Goal: Navigation & Orientation: Find specific page/section

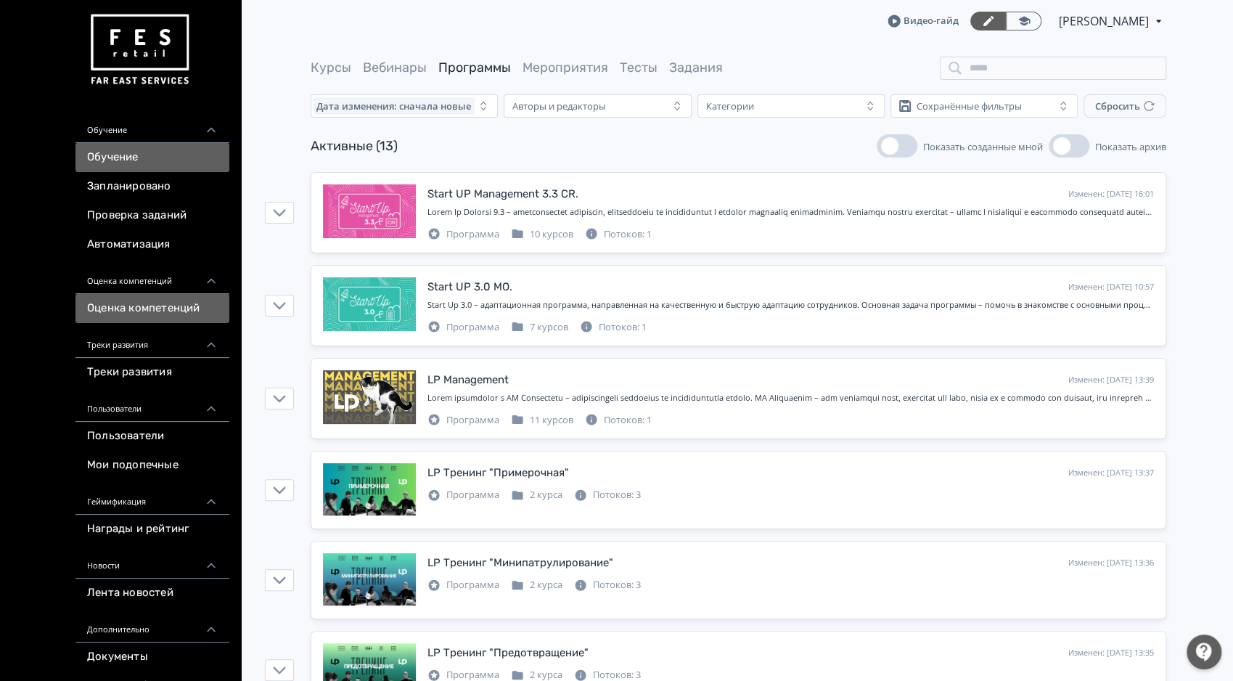
click at [163, 309] on link "Оценка компетенций" at bounding box center [153, 308] width 154 height 29
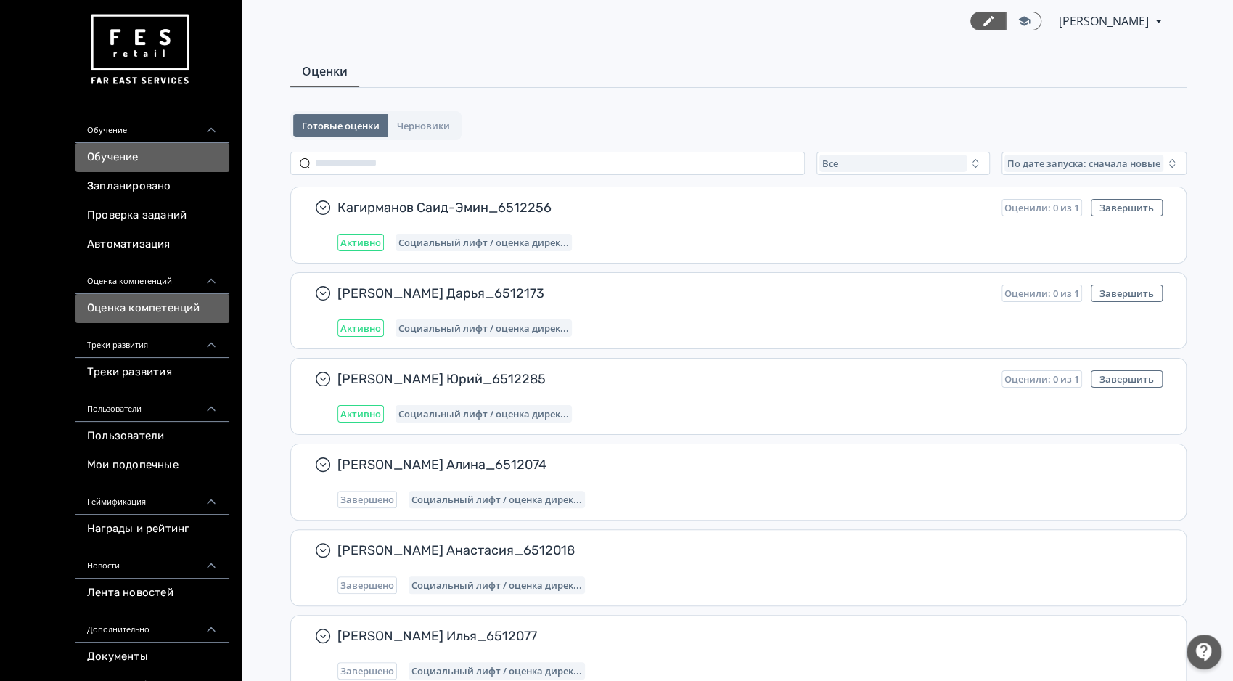
click at [121, 153] on link "Обучение" at bounding box center [153, 157] width 154 height 29
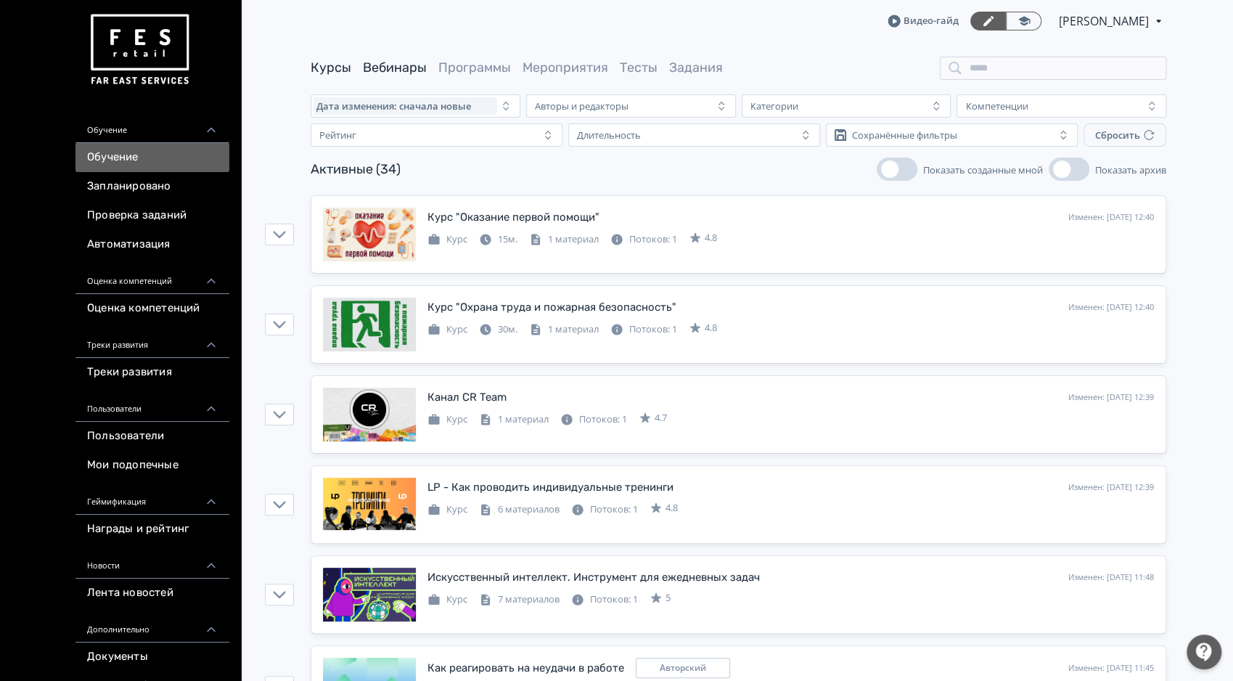
click at [407, 68] on link "Вебинары" at bounding box center [395, 68] width 64 height 16
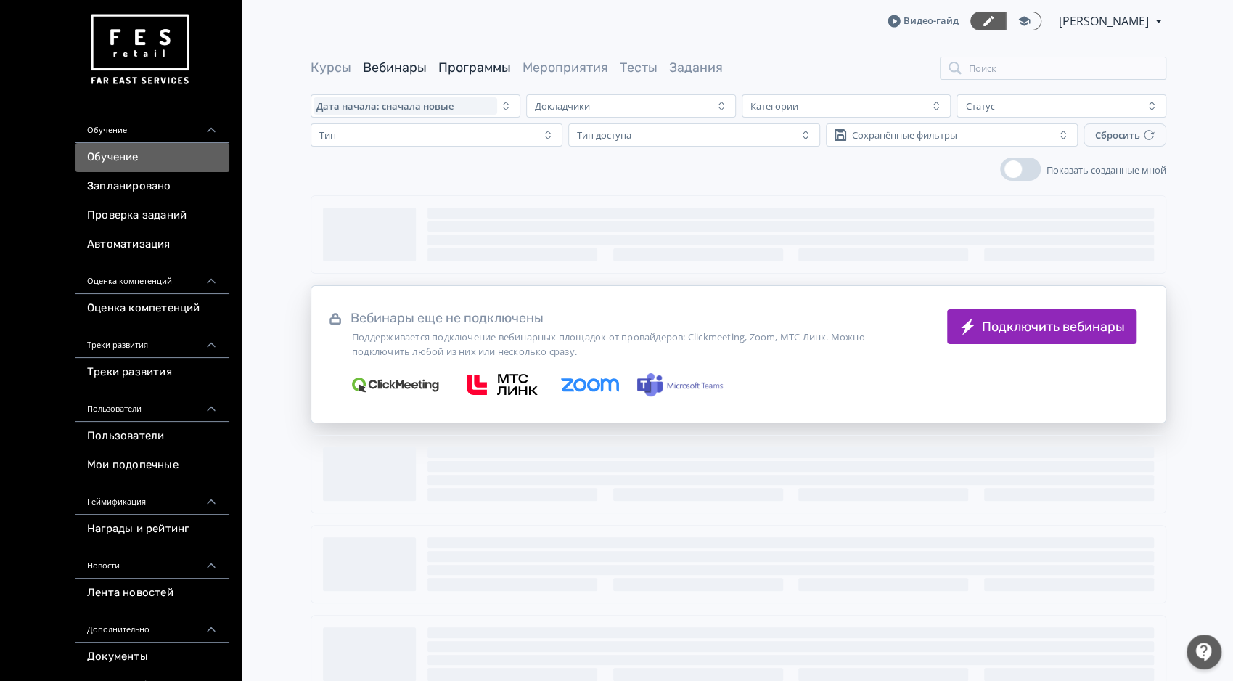
click at [462, 70] on link "Программы" at bounding box center [475, 68] width 73 height 16
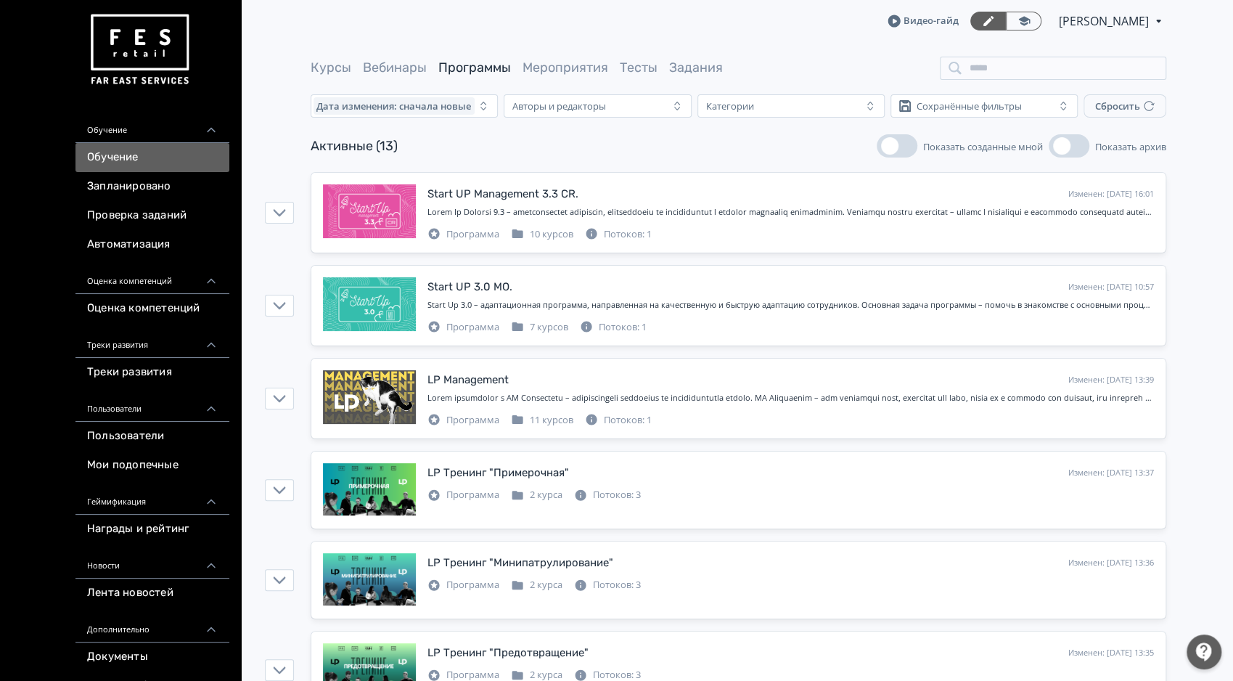
click at [563, 73] on link "Мероприятия" at bounding box center [566, 68] width 86 height 16
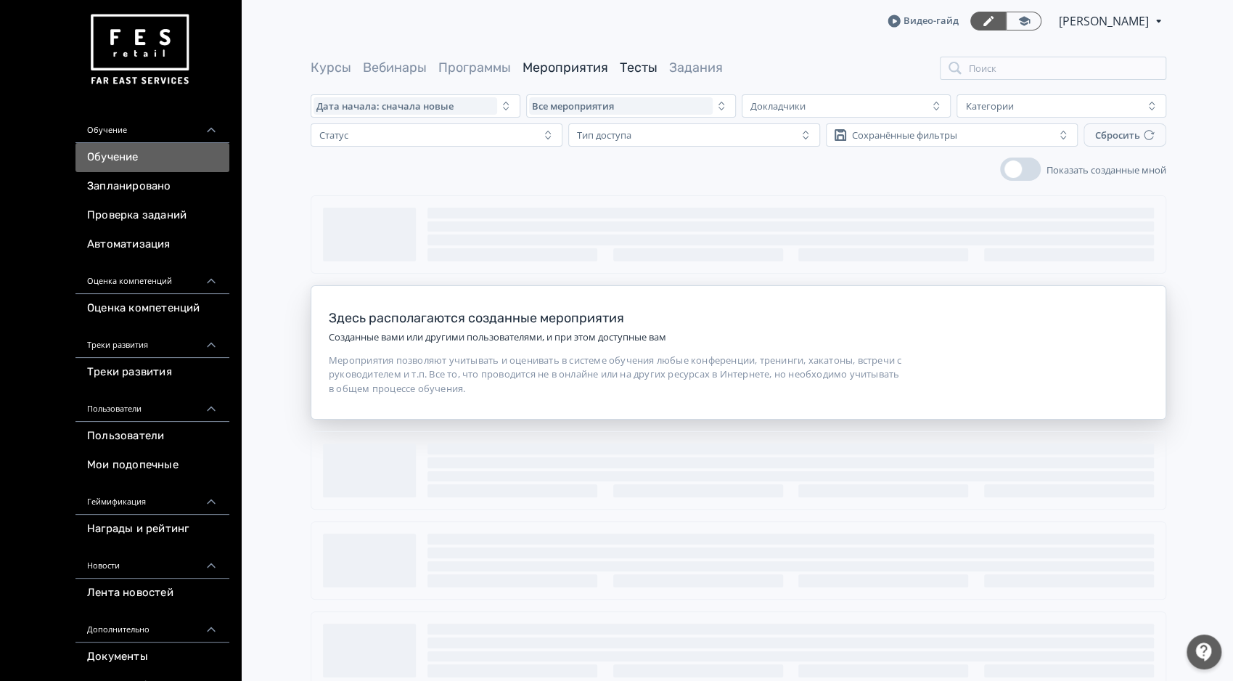
click at [618, 73] on div "Курсы Вебинары Программы Мероприятия Тесты Задания" at bounding box center [517, 68] width 412 height 18
click at [636, 70] on link "Тесты" at bounding box center [639, 68] width 38 height 16
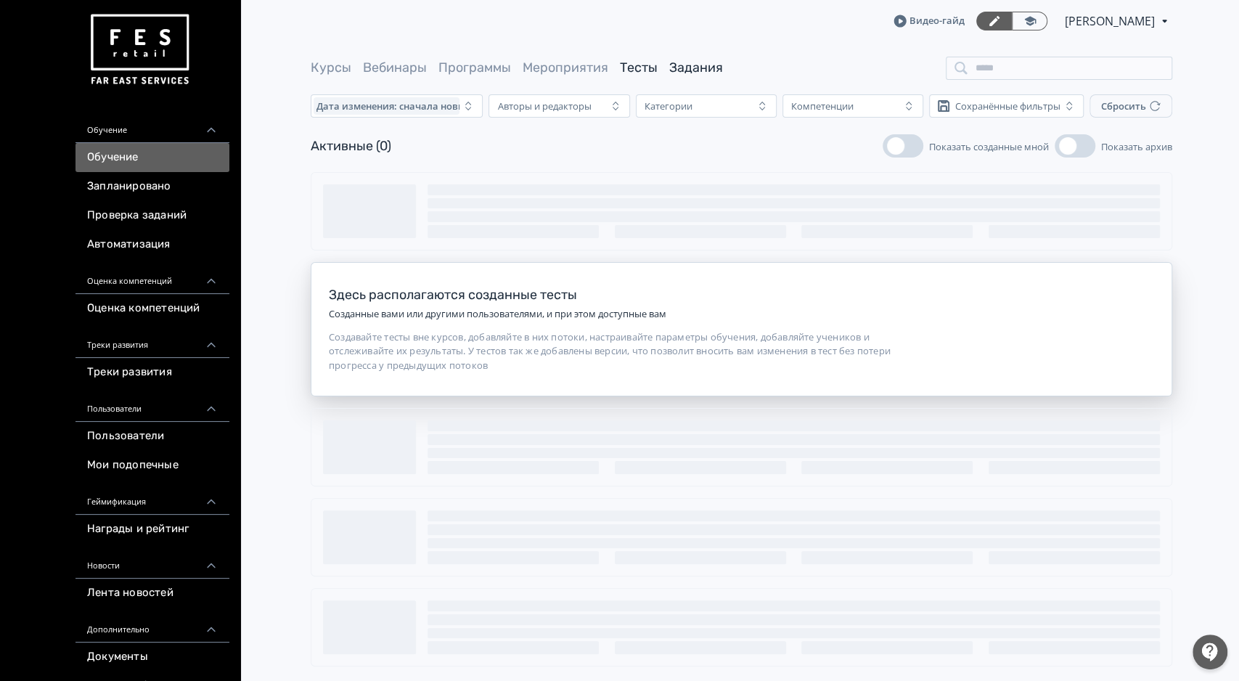
click at [707, 70] on link "Задания" at bounding box center [696, 68] width 54 height 16
click at [465, 70] on link "Программы" at bounding box center [475, 68] width 73 height 16
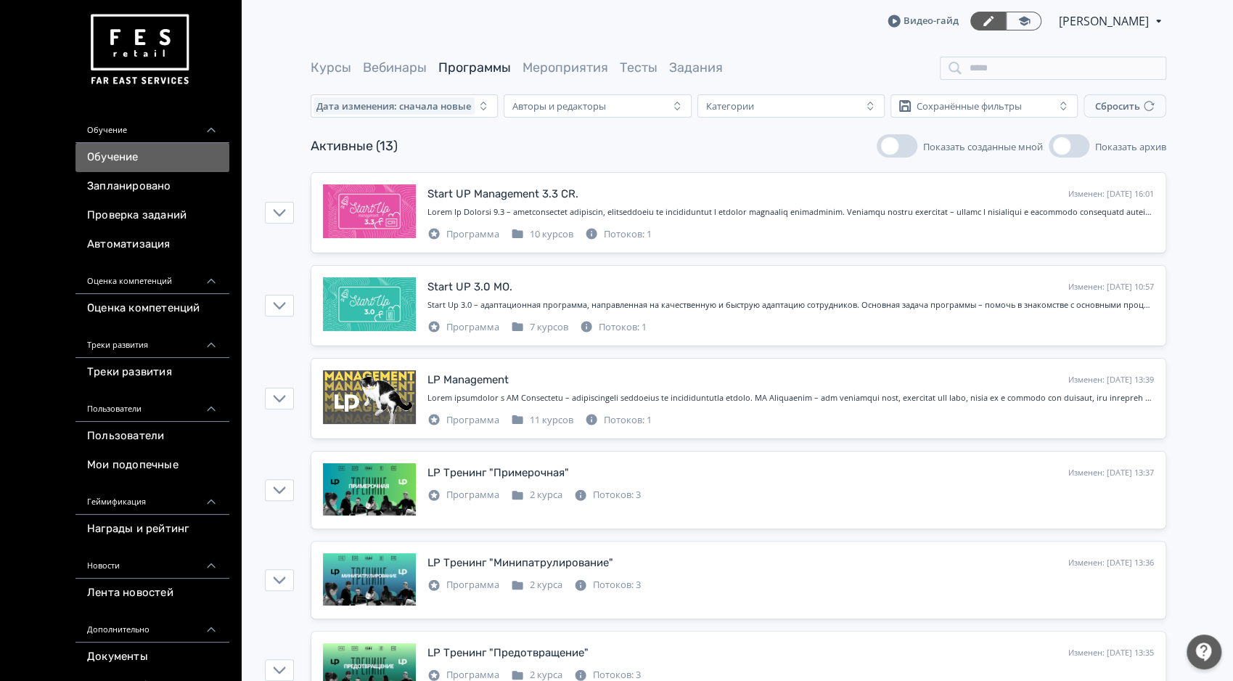
click at [551, 76] on span "Мероприятия" at bounding box center [566, 68] width 86 height 18
click at [1019, 23] on icon at bounding box center [1025, 20] width 12 height 9
